Goal: Information Seeking & Learning: Learn about a topic

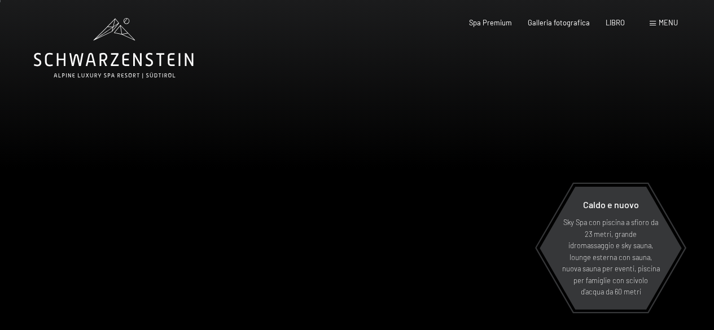
scroll to position [56, 0]
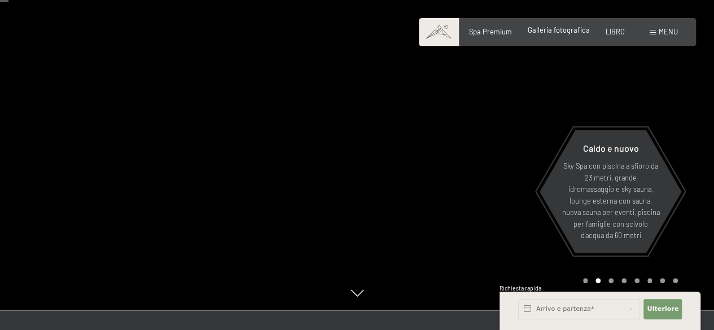
click at [582, 34] on font "Galleria fotografica" at bounding box center [559, 29] width 62 height 9
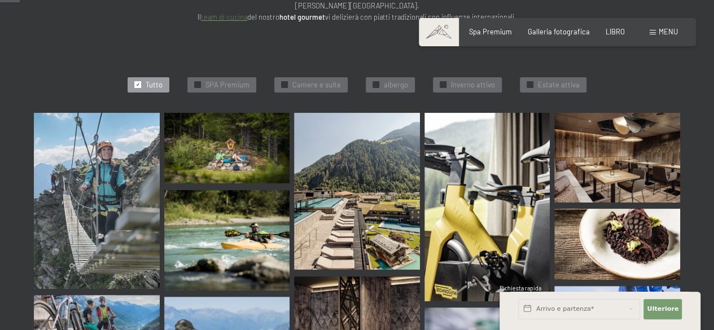
scroll to position [282, 0]
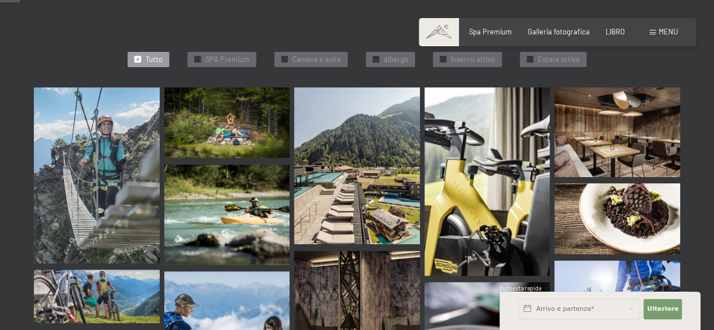
click at [101, 173] on img at bounding box center [97, 176] width 126 height 176
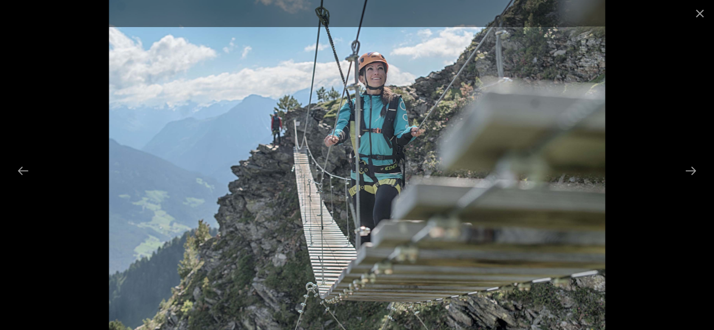
click at [579, 187] on img at bounding box center [357, 165] width 496 height 330
click at [700, 170] on button "Next slide" at bounding box center [691, 171] width 24 height 22
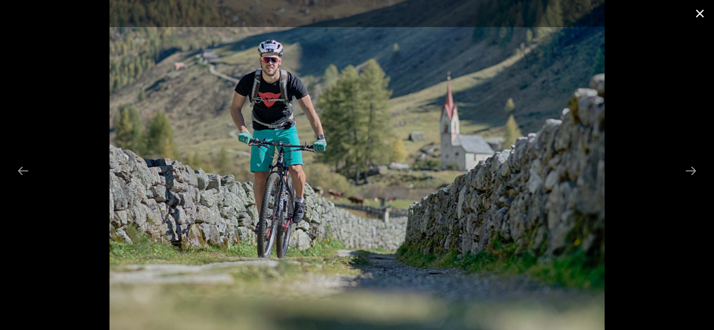
click at [696, 17] on button "Close gallery" at bounding box center [700, 13] width 28 height 27
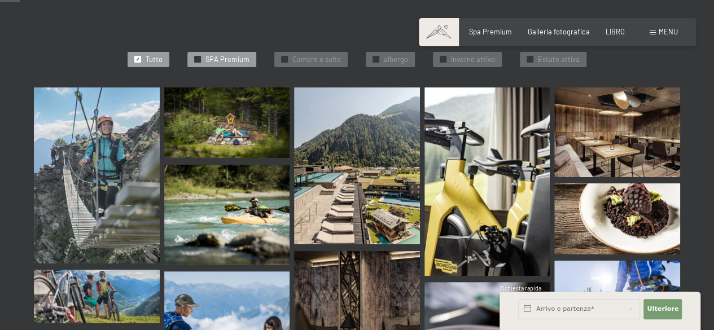
click at [211, 55] on font "SPA Premium" at bounding box center [228, 59] width 44 height 9
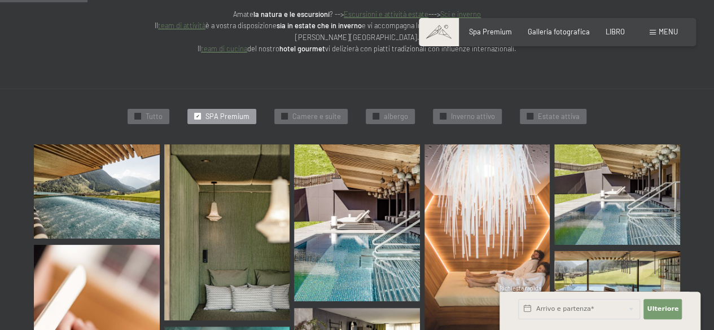
scroll to position [223, 0]
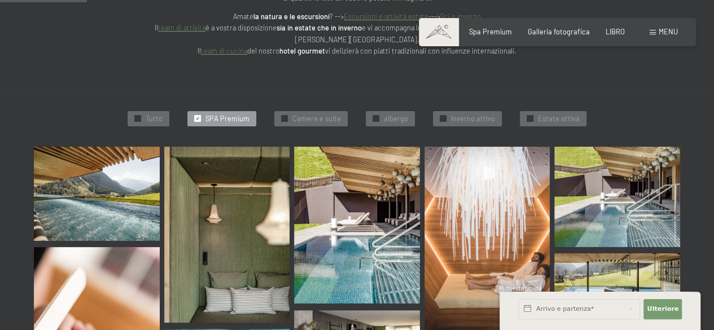
click at [132, 195] on img at bounding box center [97, 194] width 126 height 94
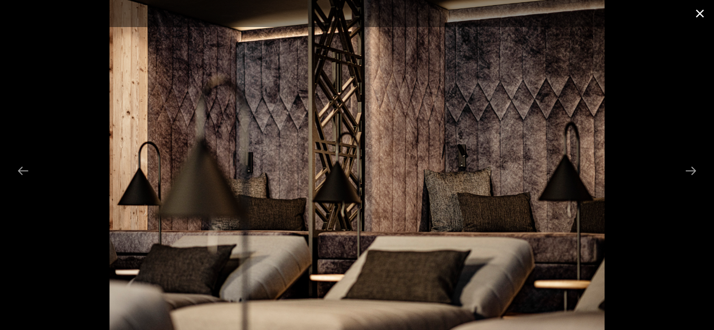
click at [697, 12] on button "Chiudi galleria" at bounding box center [700, 13] width 28 height 27
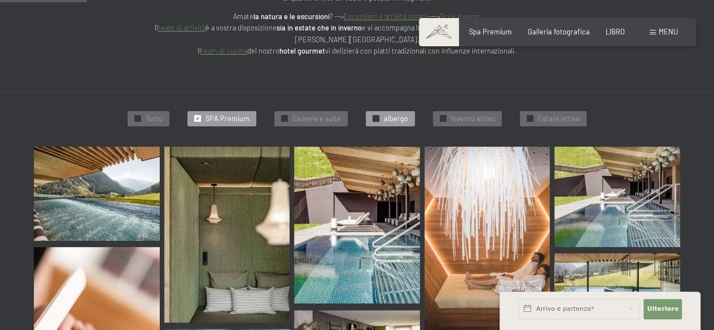
click at [378, 115] on div at bounding box center [376, 118] width 7 height 7
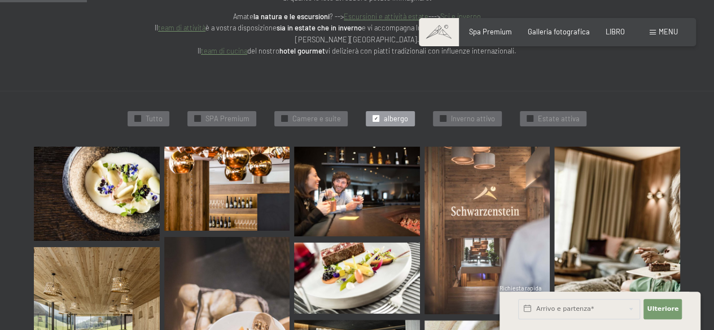
click at [128, 196] on img at bounding box center [97, 194] width 126 height 94
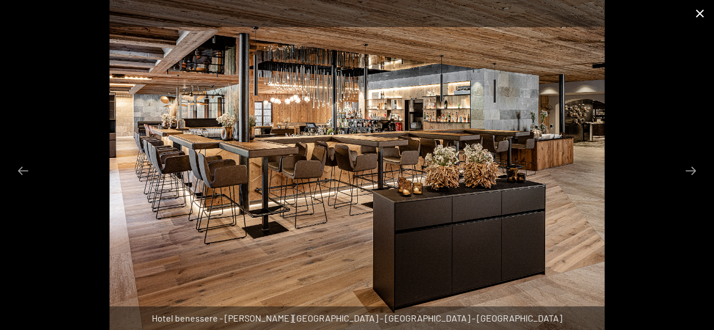
click at [696, 19] on button "Chiudi galleria" at bounding box center [700, 13] width 28 height 27
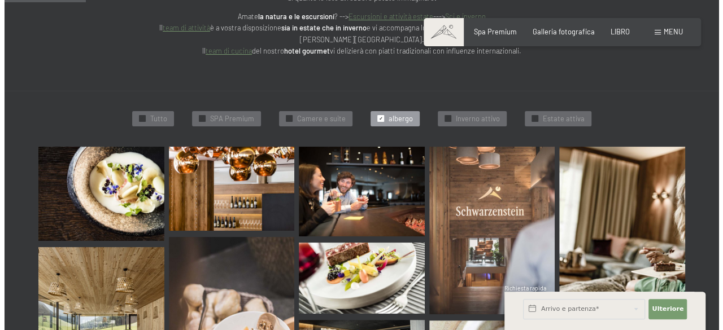
scroll to position [0, 0]
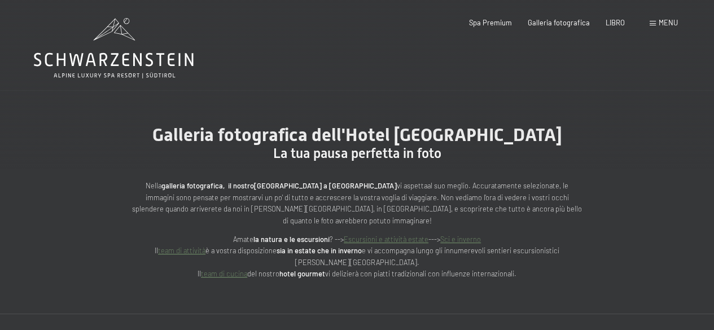
click at [652, 18] on div "Libro Richieste Spa Premium Galleria fotografica LIBRO menu DI ESSO IT Buono Ga…" at bounding box center [557, 23] width 241 height 10
click at [653, 22] on span at bounding box center [653, 23] width 6 height 5
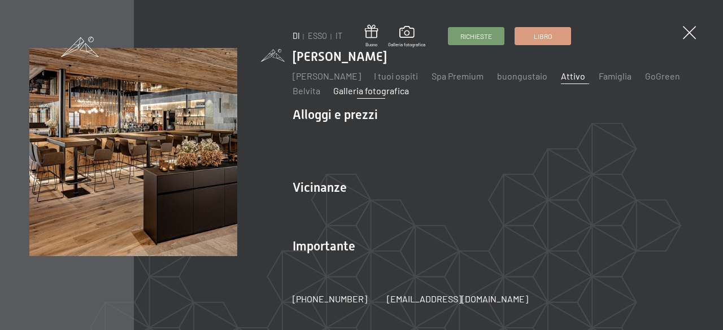
click at [586, 76] on font "Attivo" at bounding box center [573, 76] width 24 height 11
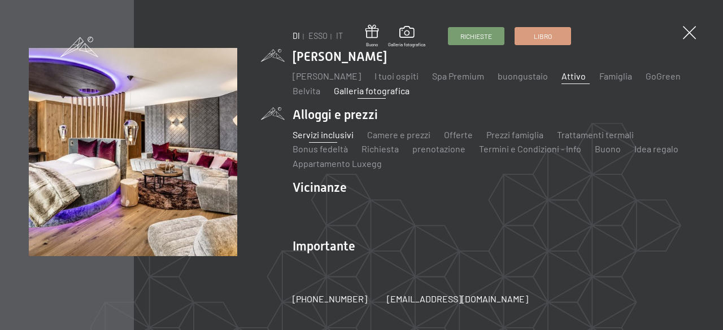
click at [338, 137] on font "Servizi inclusivi" at bounding box center [323, 134] width 61 height 11
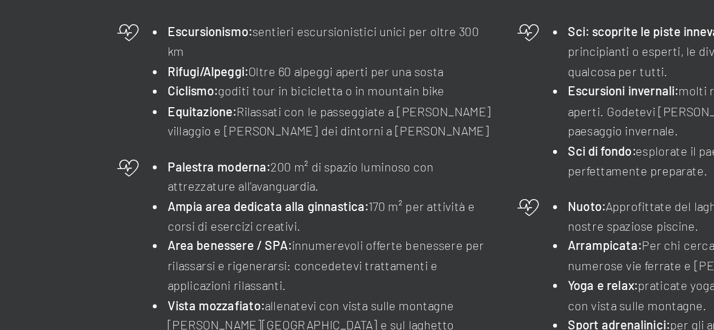
scroll to position [367, 0]
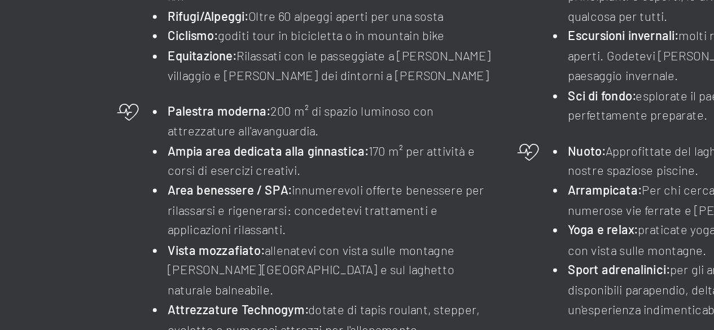
drag, startPoint x: 378, startPoint y: 243, endPoint x: 336, endPoint y: 242, distance: 42.4
click at [336, 242] on div "Escursionismo: sentieri escursionistici unici per oltre 300 km Rifugi/Alpeggi: …" at bounding box center [357, 227] width 461 height 226
click at [343, 212] on li "Palestra moderna: 200 m² di spazio luminoso con attrezzature all'avanguardia." at bounding box center [255, 208] width 189 height 23
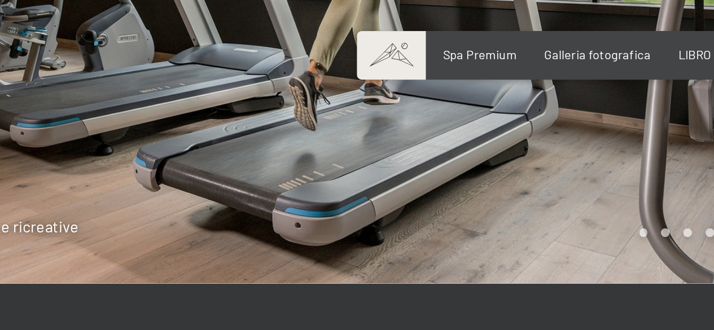
scroll to position [0, 0]
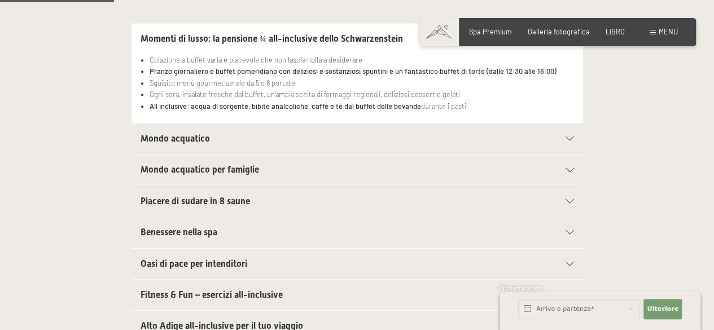
scroll to position [282, 0]
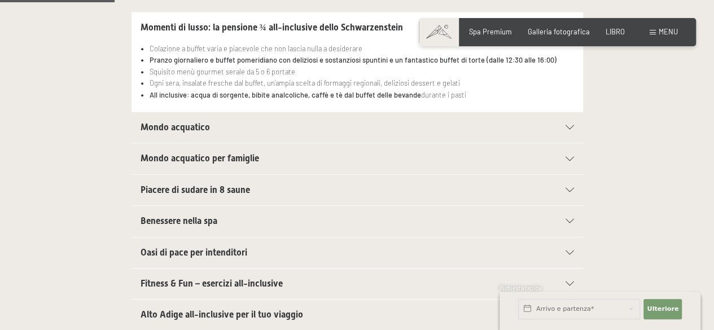
click at [572, 112] on div "Mondo acquatico" at bounding box center [358, 127] width 434 height 30
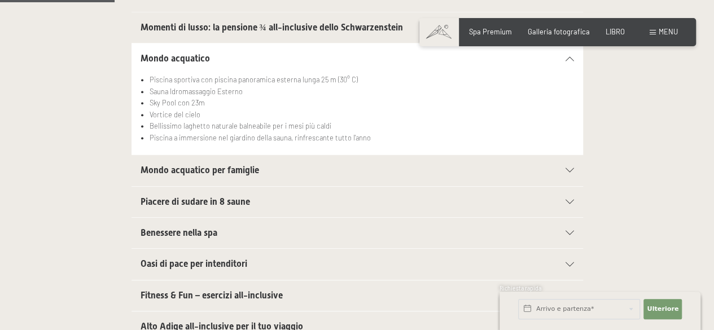
click at [570, 120] on li "Bellissimo laghetto naturale balneabile per i mesi più caldi" at bounding box center [362, 125] width 424 height 11
click at [569, 155] on div "Mondo acquatico per famiglie" at bounding box center [358, 170] width 434 height 30
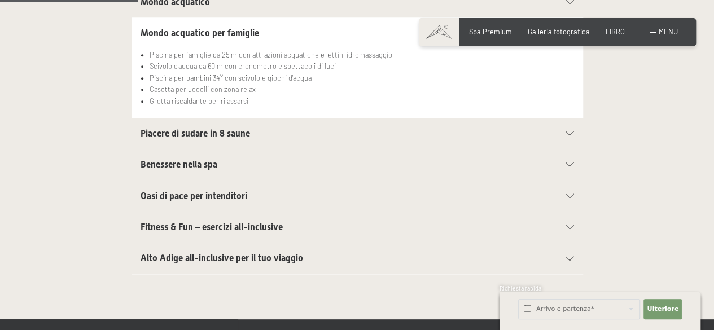
scroll to position [395, 0]
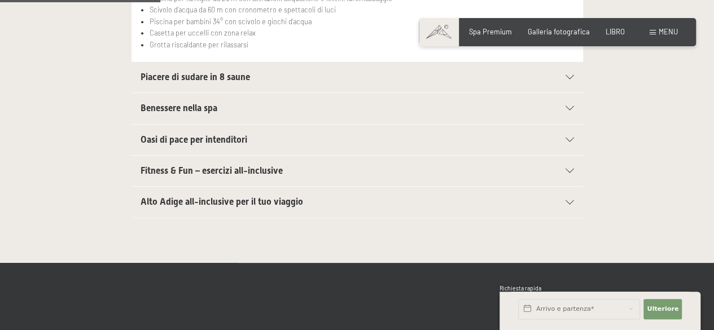
click at [563, 200] on div at bounding box center [565, 202] width 20 height 5
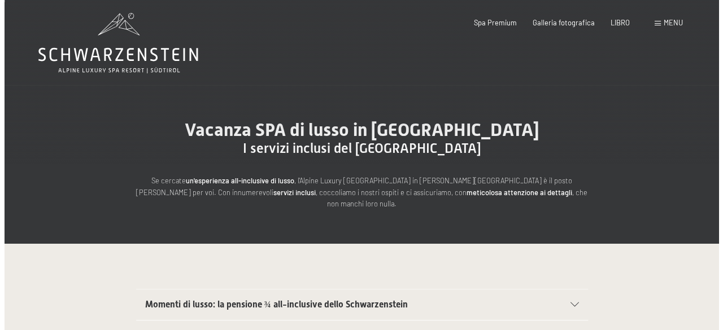
scroll to position [0, 0]
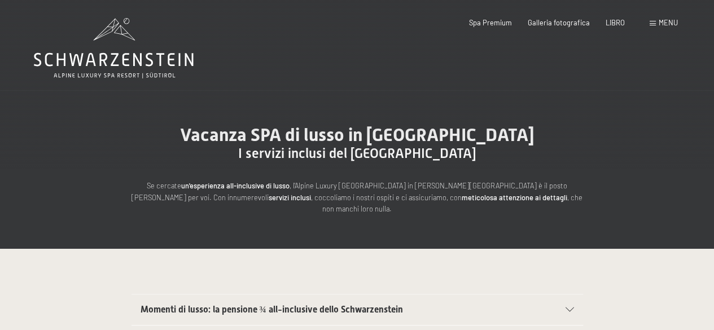
click at [673, 24] on font "menu" at bounding box center [668, 22] width 19 height 9
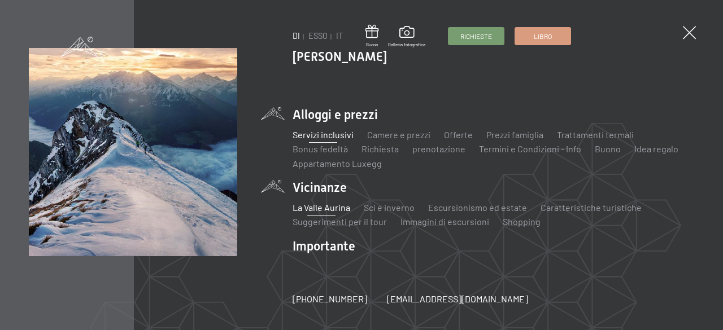
click at [334, 211] on font "La Valle Aurina" at bounding box center [322, 207] width 58 height 11
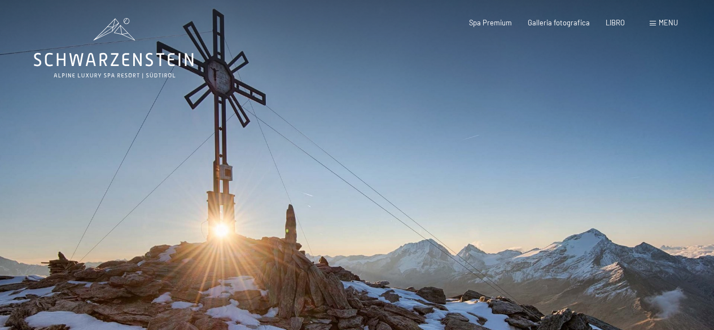
click at [665, 23] on font "menu" at bounding box center [668, 22] width 19 height 9
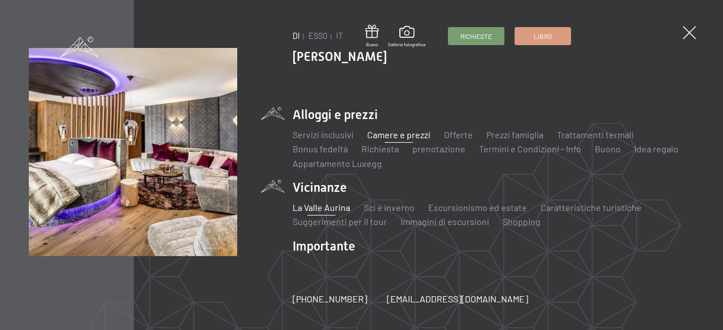
click at [382, 133] on font "Camere e prezzi" at bounding box center [398, 134] width 63 height 11
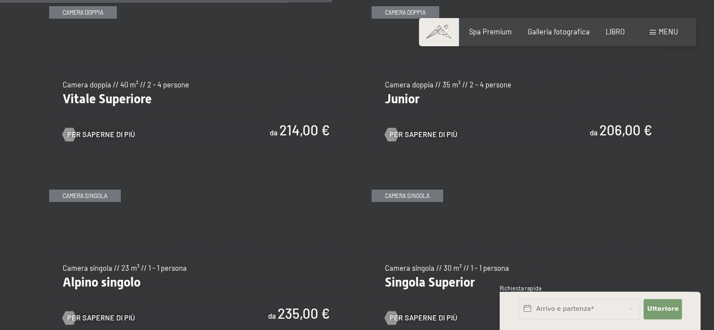
scroll to position [1355, 0]
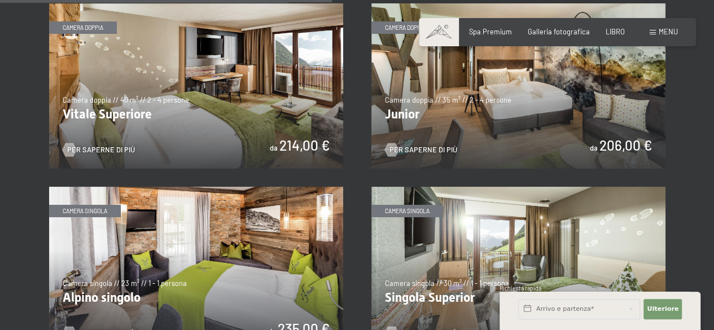
click at [481, 108] on img at bounding box center [519, 85] width 294 height 165
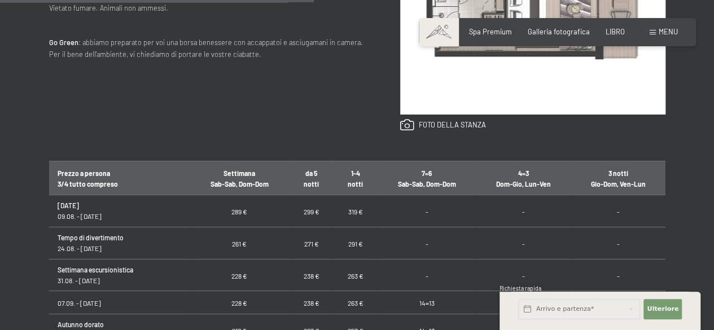
scroll to position [508, 0]
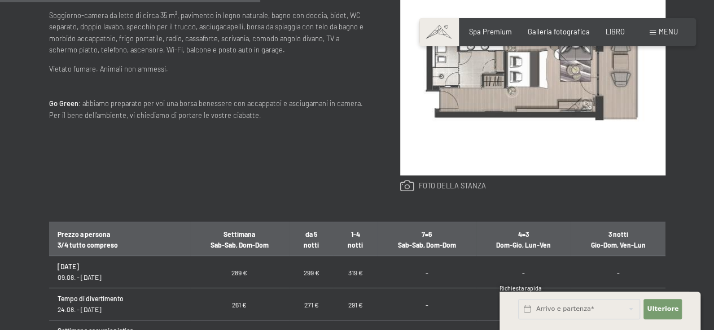
click at [410, 185] on link at bounding box center [443, 186] width 86 height 12
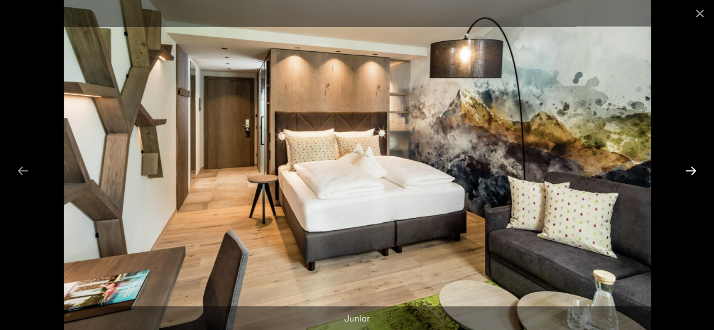
click at [693, 172] on button "Diapositiva successiva" at bounding box center [691, 171] width 24 height 22
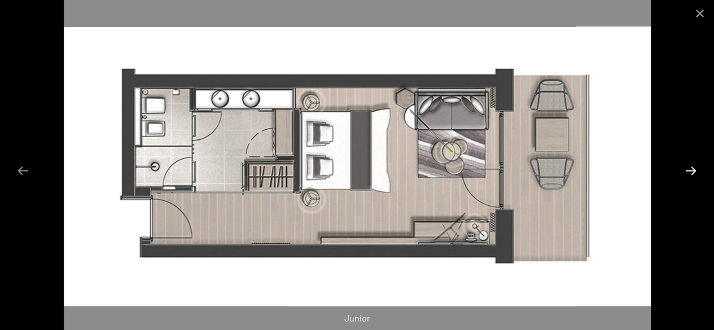
click at [691, 173] on button "Diapositiva successiva" at bounding box center [691, 171] width 24 height 22
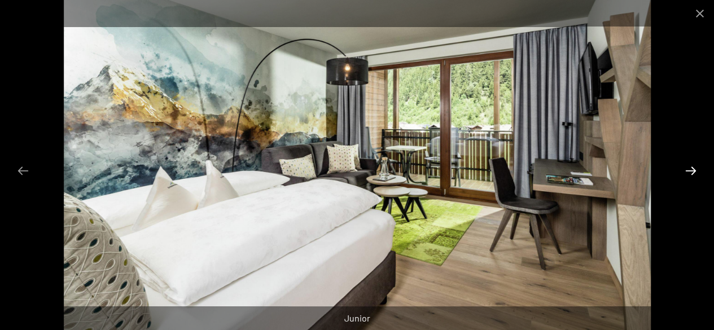
click at [691, 171] on button "Diapositiva successiva" at bounding box center [691, 171] width 24 height 22
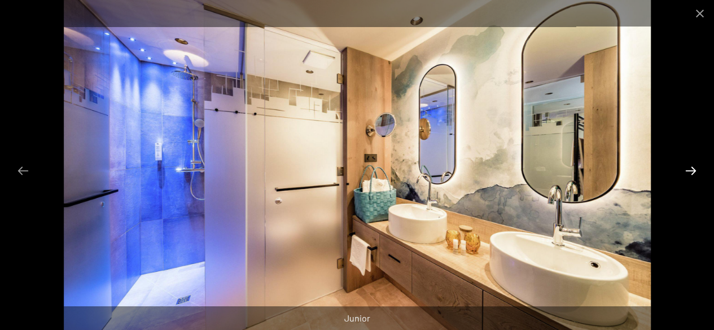
click at [691, 171] on button "Diapositiva successiva" at bounding box center [691, 171] width 24 height 22
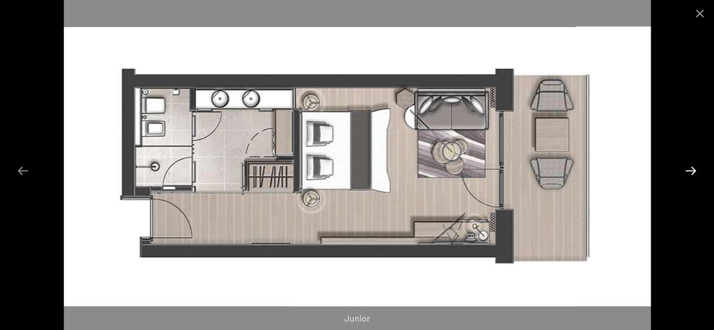
click at [691, 171] on button "Diapositiva successiva" at bounding box center [691, 171] width 24 height 22
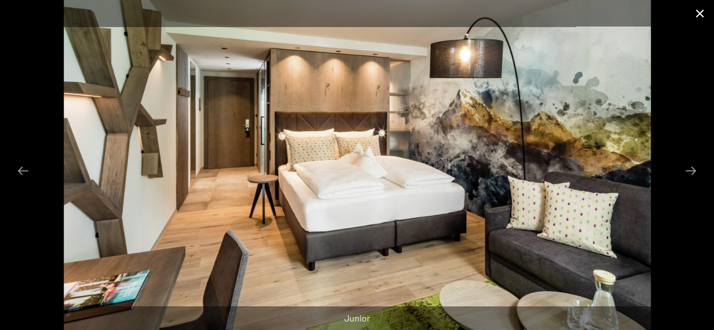
click at [704, 16] on button "Chiudi galleria" at bounding box center [700, 13] width 28 height 27
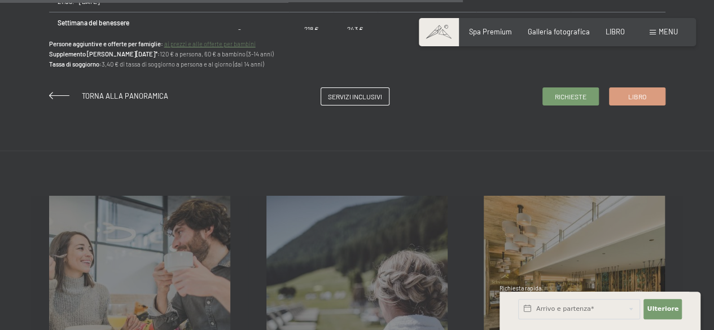
scroll to position [1073, 0]
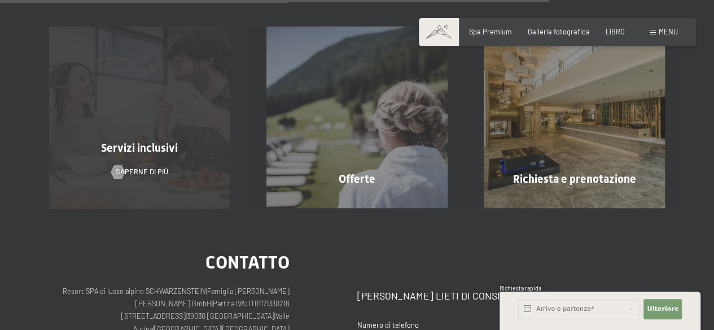
click at [178, 177] on div "Servizi inclusivi Saperne di più" at bounding box center [139, 117] width 217 height 181
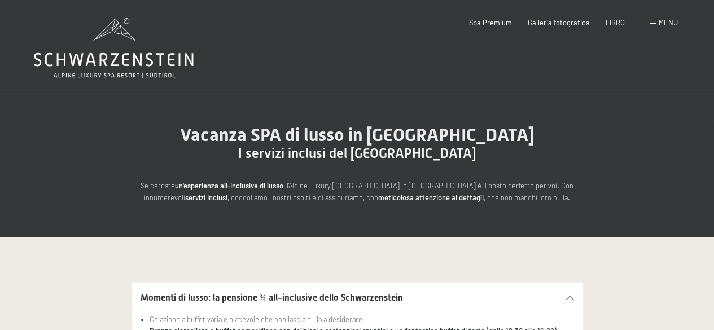
click at [151, 65] on icon at bounding box center [114, 60] width 160 height 14
